Goal: Transaction & Acquisition: Purchase product/service

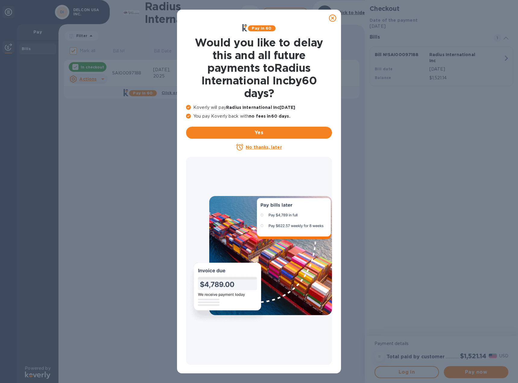
click at [250, 147] on u "No thanks, later" at bounding box center [264, 147] width 36 height 5
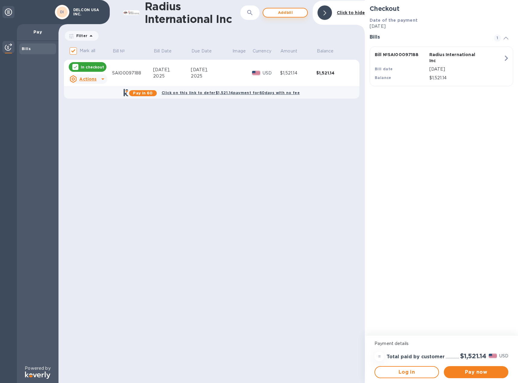
click at [289, 13] on span "Add bill" at bounding box center [285, 12] width 34 height 7
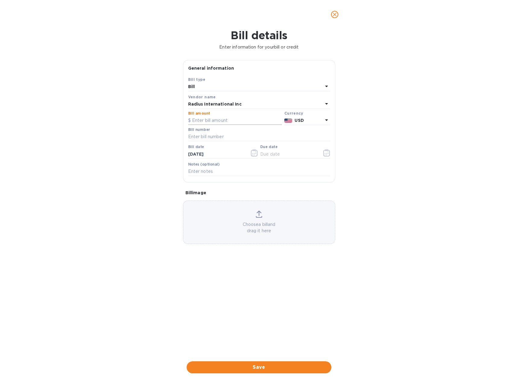
click at [211, 120] on input "text" at bounding box center [235, 120] width 94 height 9
click at [216, 122] on input "text" at bounding box center [235, 120] width 94 height 9
type input "8,074.44"
click at [218, 138] on input "text" at bounding box center [259, 136] width 142 height 9
type input "SAI00097188/A"
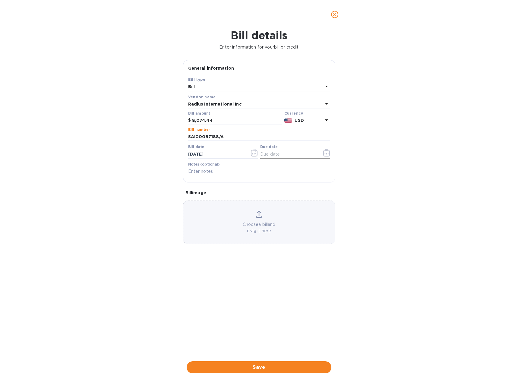
click at [293, 154] on input "text" at bounding box center [288, 154] width 57 height 9
click at [327, 153] on icon "button" at bounding box center [326, 152] width 7 height 7
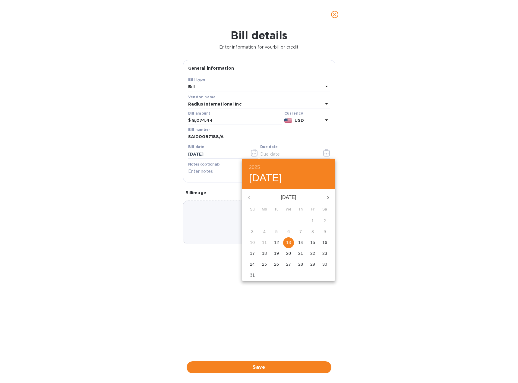
click at [287, 247] on button "13" at bounding box center [288, 242] width 11 height 11
type input "[DATE]"
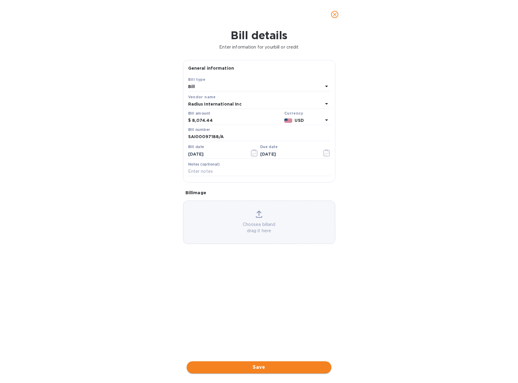
click at [262, 368] on span "Save" at bounding box center [259, 367] width 135 height 7
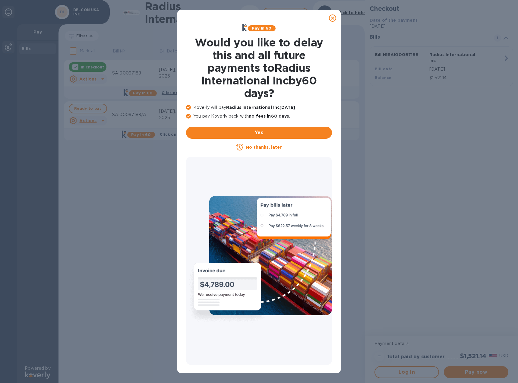
click at [272, 146] on u "No thanks, later" at bounding box center [264, 147] width 36 height 5
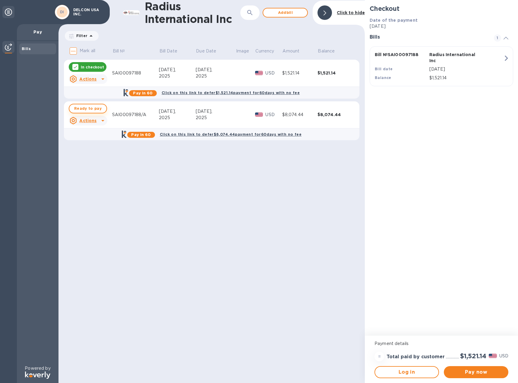
click at [94, 107] on span "Ready to pay" at bounding box center [87, 108] width 27 height 7
checkbox input "true"
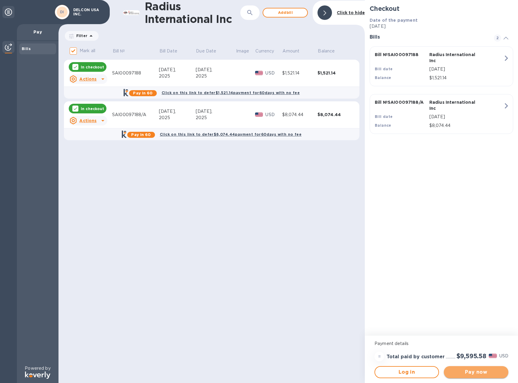
click at [473, 371] on span "Pay now" at bounding box center [476, 372] width 55 height 7
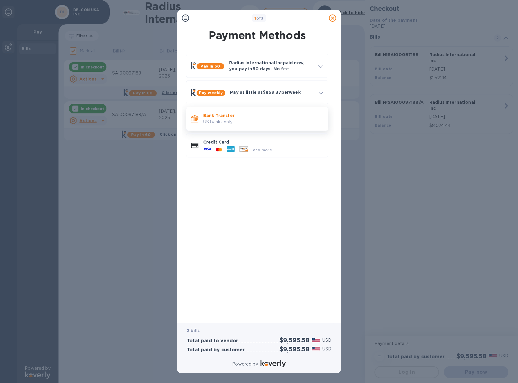
click at [217, 118] on p "Bank Transfer" at bounding box center [263, 115] width 120 height 6
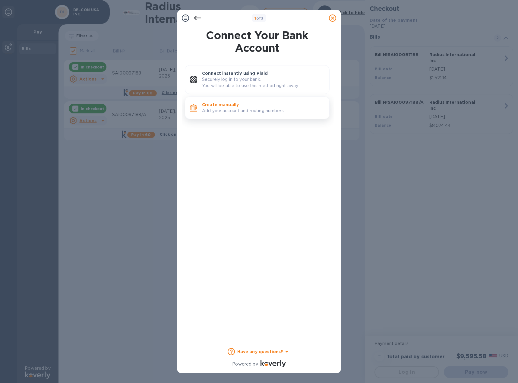
click at [223, 106] on p "Create manually" at bounding box center [263, 105] width 122 height 6
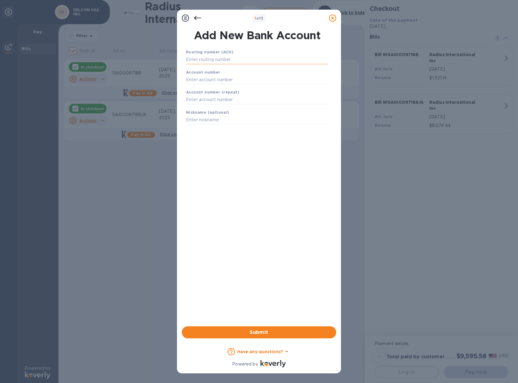
click at [234, 58] on input "text" at bounding box center [257, 59] width 142 height 9
click at [224, 60] on input "text" at bounding box center [257, 59] width 142 height 9
paste input "053100300"
type input "053100300"
click at [225, 85] on input "text" at bounding box center [257, 87] width 142 height 9
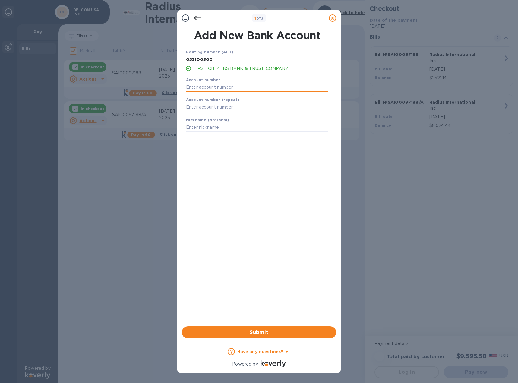
paste input "000131797494"
type input "000131797494"
click at [222, 109] on input "text" at bounding box center [257, 107] width 142 height 9
paste input "000131797494"
type input "000131797494"
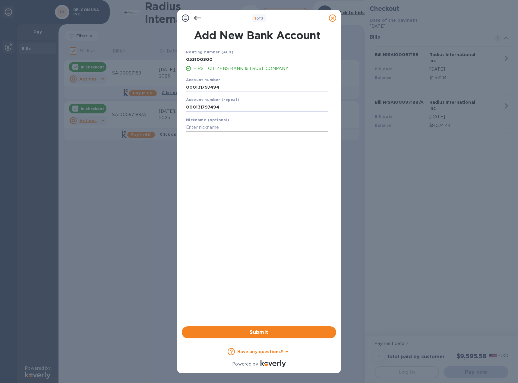
click at [220, 128] on input "text" at bounding box center [257, 127] width 142 height 9
click at [231, 126] on input "text" at bounding box center [257, 127] width 142 height 9
paste input "First Citizens Bank & Trust Co."
type input "First Citizens Bank & Trust Co."
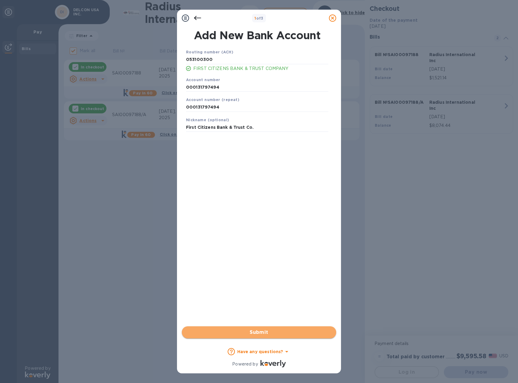
click at [264, 333] on span "Submit" at bounding box center [259, 332] width 145 height 7
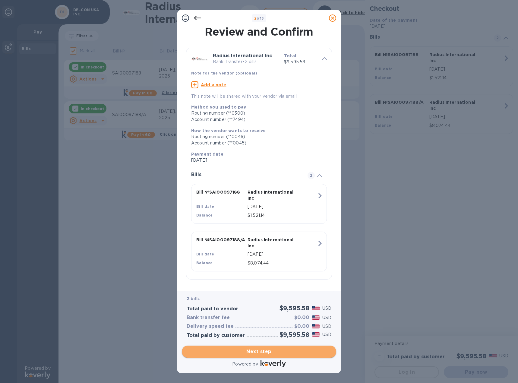
click at [270, 351] on span "Next step" at bounding box center [259, 351] width 145 height 7
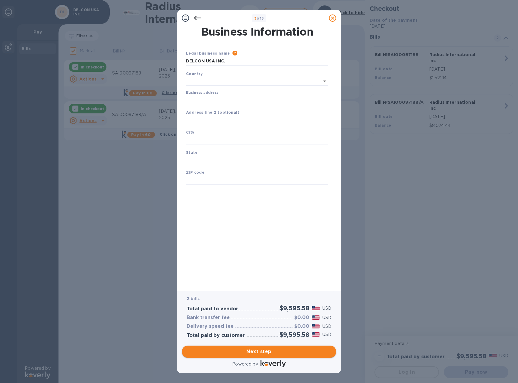
type input "[GEOGRAPHIC_DATA]"
click at [237, 99] on input "Business address" at bounding box center [257, 98] width 142 height 9
type input "[STREET_ADDRESS]"
click at [217, 121] on input "text" at bounding box center [257, 118] width 142 height 9
type input "Ste 101"
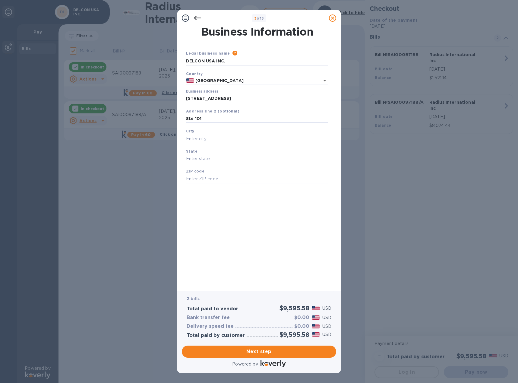
click at [236, 135] on input "text" at bounding box center [257, 138] width 142 height 9
type input "Charlotte"
type input "NC"
type input "28203"
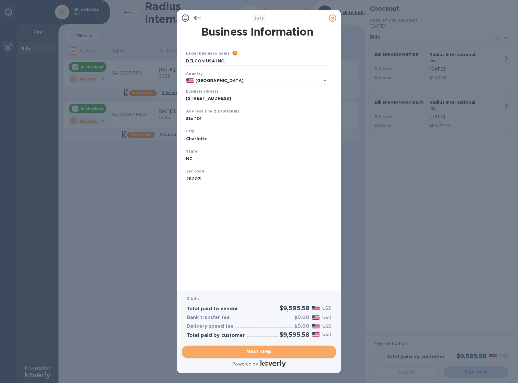
click at [264, 348] on span "Next step" at bounding box center [259, 351] width 145 height 7
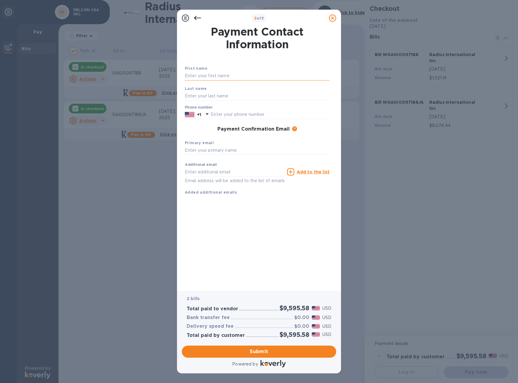
click at [205, 76] on input "text" at bounding box center [257, 75] width 145 height 9
type input "[PERSON_NAME]"
click at [211, 96] on input "text" at bounding box center [257, 95] width 145 height 9
type input "Hill"
click at [233, 115] on input "text" at bounding box center [270, 114] width 119 height 9
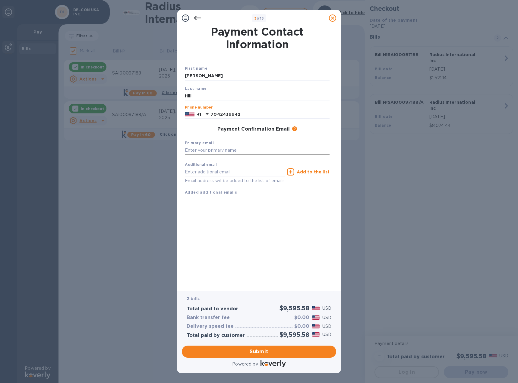
type input "7042439942"
click at [236, 153] on input "text" at bounding box center [257, 150] width 145 height 9
type input "[EMAIL_ADDRESS][DOMAIN_NAME]"
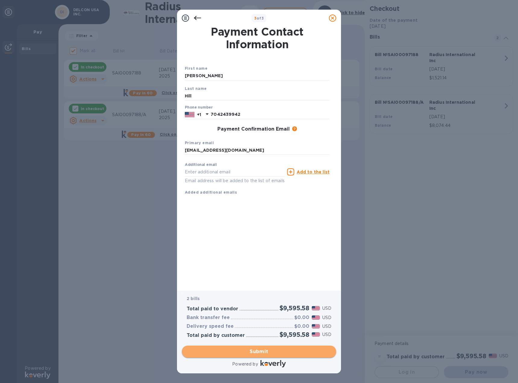
click at [277, 352] on span "Submit" at bounding box center [259, 351] width 145 height 7
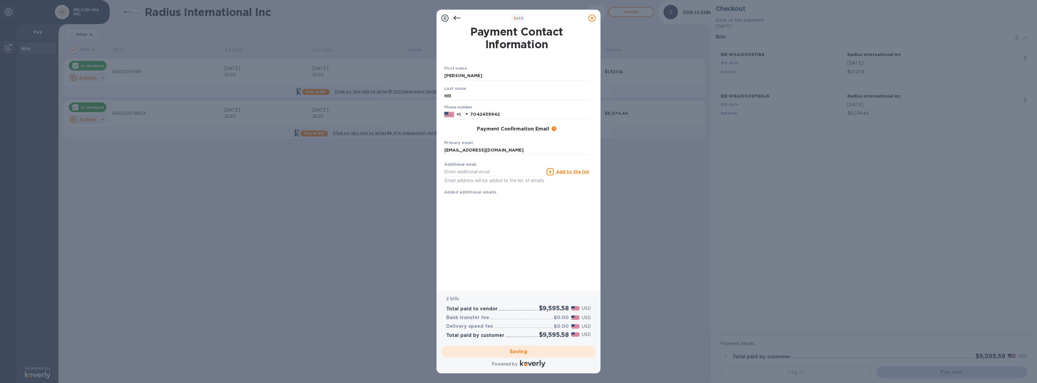
click at [518, 353] on div "Saving" at bounding box center [518, 352] width 159 height 17
click at [518, 233] on div "Payment Contact Information First name [PERSON_NAME] Last name [PERSON_NAME] Ph…" at bounding box center [519, 155] width 148 height 256
click at [518, 355] on div "Saving" at bounding box center [518, 352] width 159 height 17
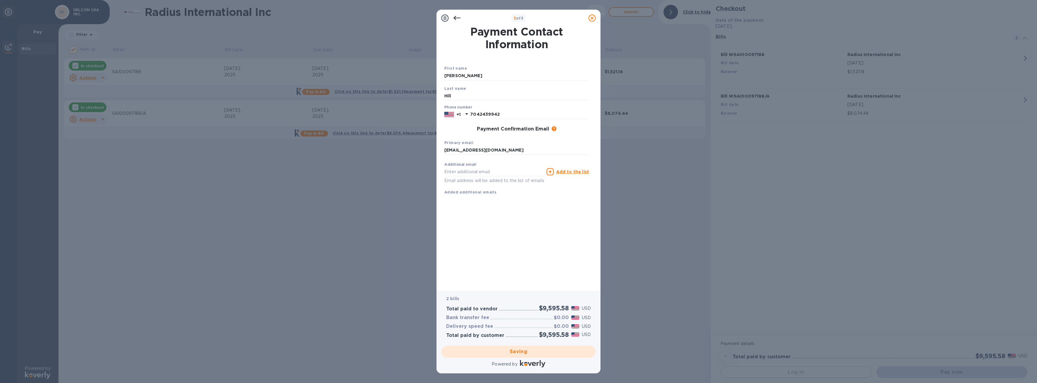
checkbox input "false"
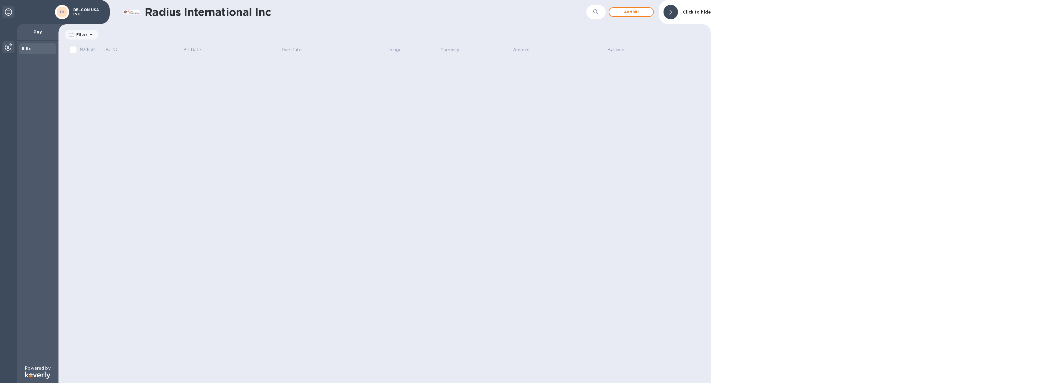
click at [39, 32] on p "Pay" at bounding box center [38, 32] width 32 height 6
click at [37, 51] on div "Bills" at bounding box center [38, 49] width 32 height 6
click at [59, 12] on div "DI" at bounding box center [62, 12] width 11 height 11
click at [9, 11] on icon at bounding box center [8, 11] width 7 height 7
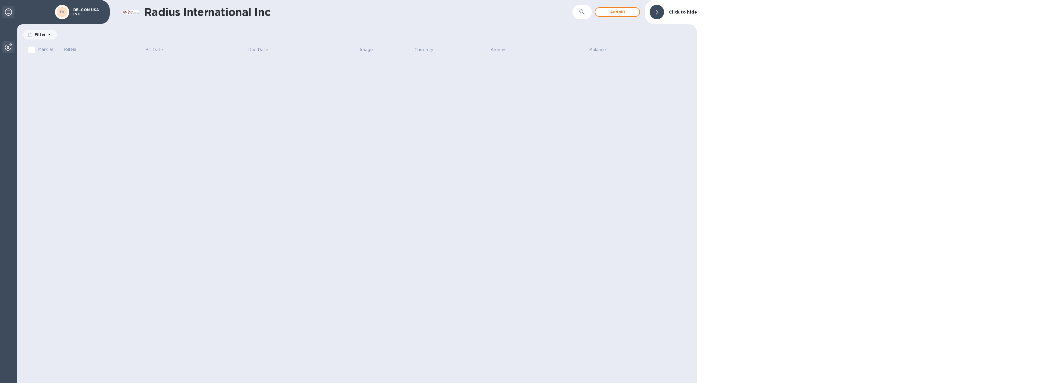
click at [10, 11] on icon at bounding box center [8, 11] width 7 height 7
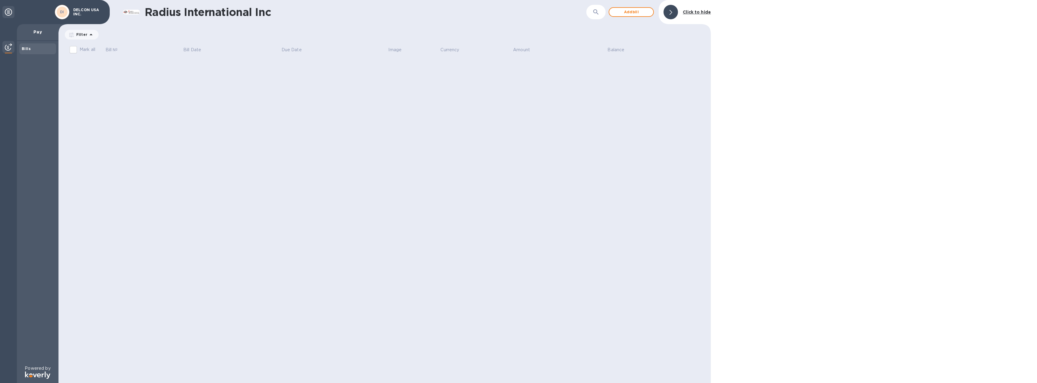
click at [9, 44] on img at bounding box center [8, 46] width 7 height 7
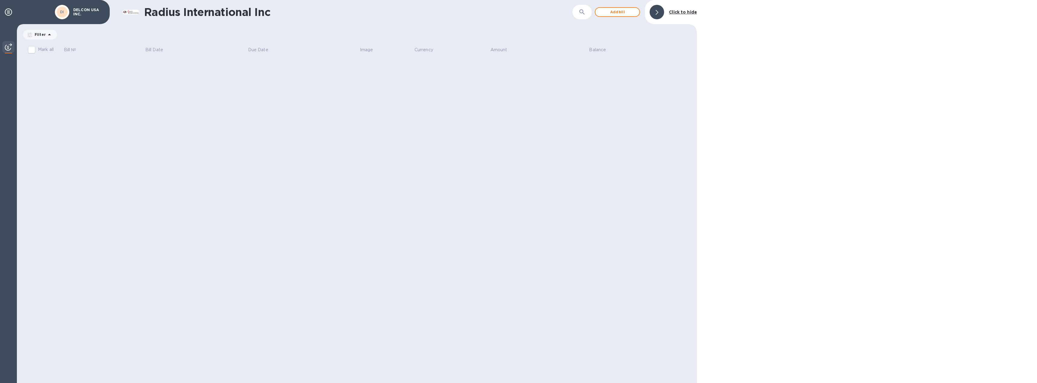
click at [9, 44] on img at bounding box center [8, 46] width 7 height 7
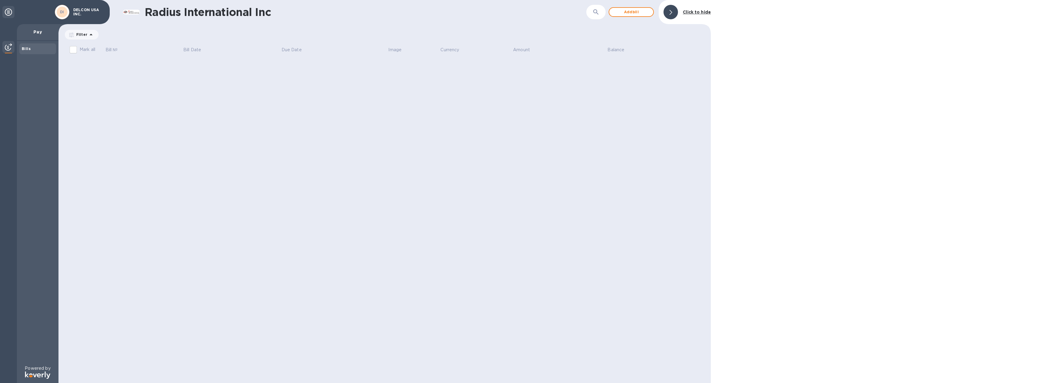
click at [518, 12] on icon at bounding box center [671, 12] width 3 height 5
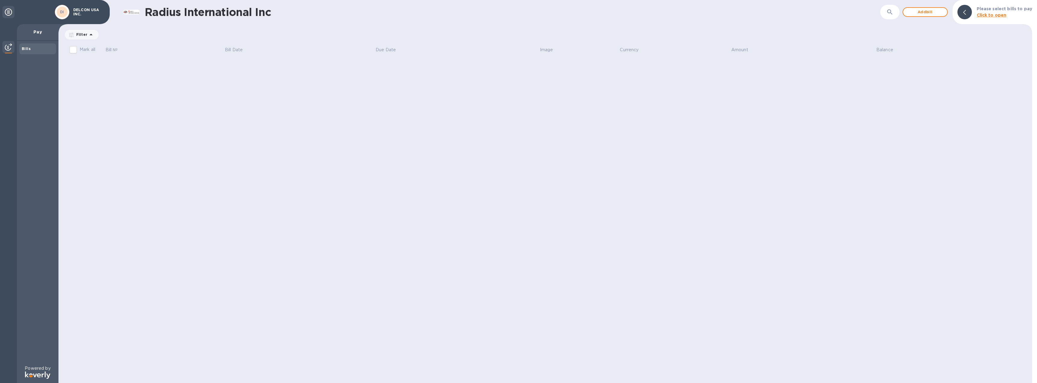
click at [518, 16] on b "Click to open" at bounding box center [992, 15] width 30 height 5
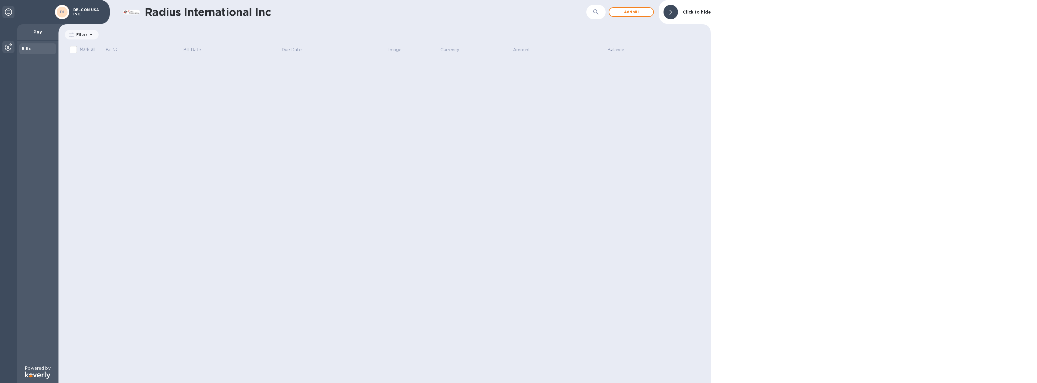
click at [87, 34] on icon at bounding box center [90, 34] width 7 height 7
click at [90, 58] on p "Bill date" at bounding box center [105, 59] width 66 height 6
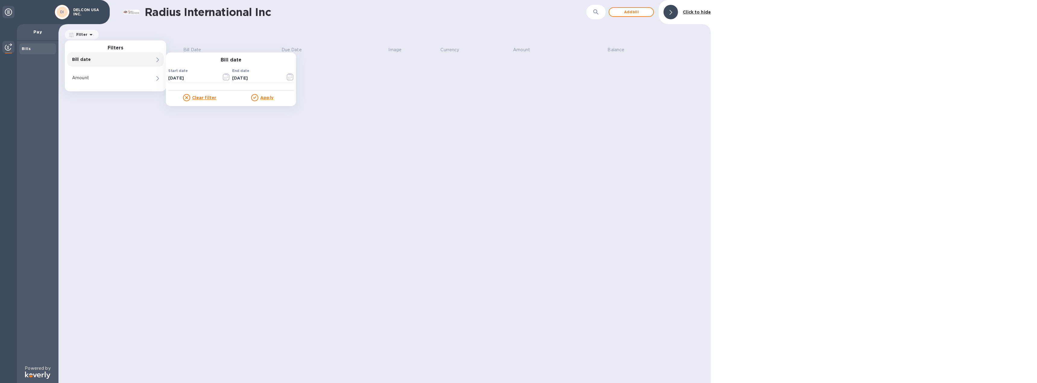
click at [267, 98] on u "Apply" at bounding box center [266, 97] width 13 height 5
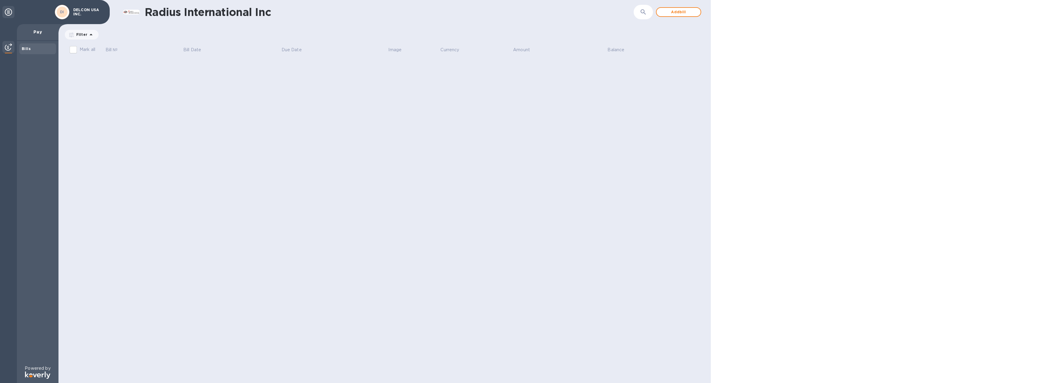
click at [47, 25] on div "Pay" at bounding box center [38, 32] width 42 height 17
click at [38, 35] on p "Pay" at bounding box center [38, 32] width 32 height 6
click at [2, 44] on div at bounding box center [8, 203] width 17 height 359
click at [9, 46] on img at bounding box center [8, 46] width 7 height 7
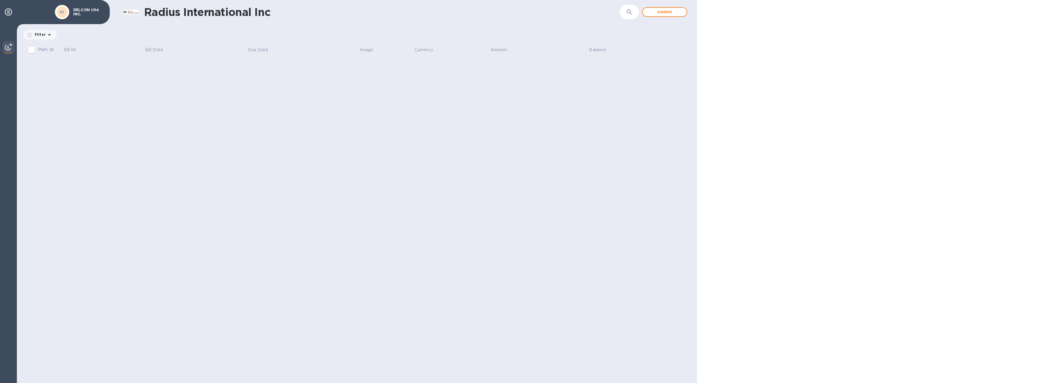
click at [9, 46] on img at bounding box center [8, 46] width 7 height 7
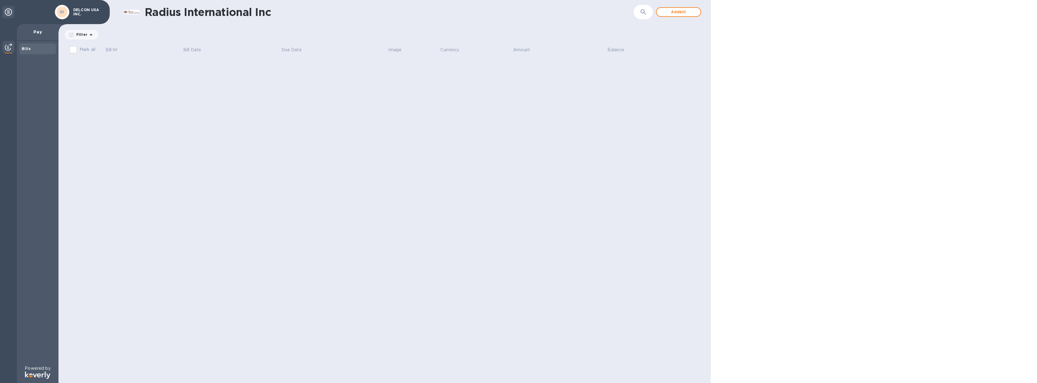
click at [9, 10] on icon at bounding box center [8, 11] width 7 height 7
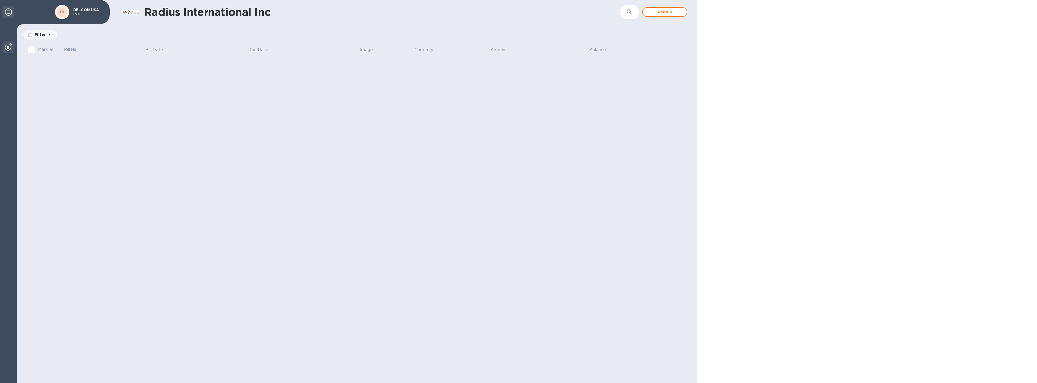
click at [9, 10] on icon at bounding box center [8, 11] width 7 height 7
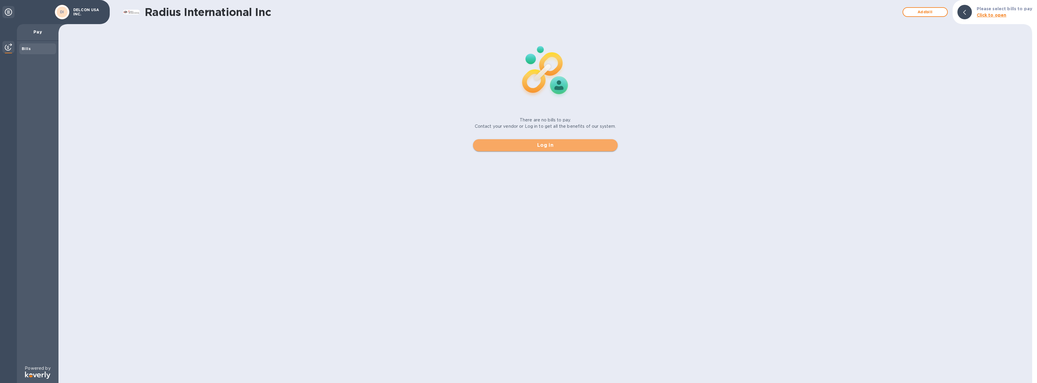
click at [558, 140] on button "Log in" at bounding box center [545, 145] width 145 height 12
